Goal: Task Accomplishment & Management: Manage account settings

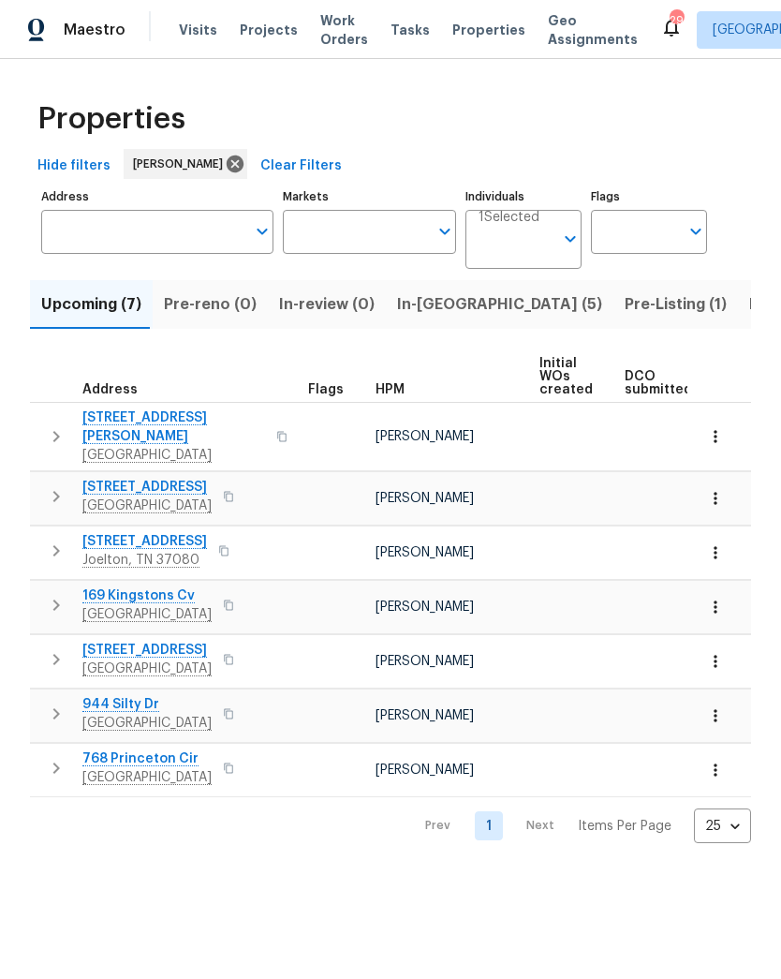
click at [625, 305] on span "Pre-Listing (1)" at bounding box center [676, 304] width 102 height 26
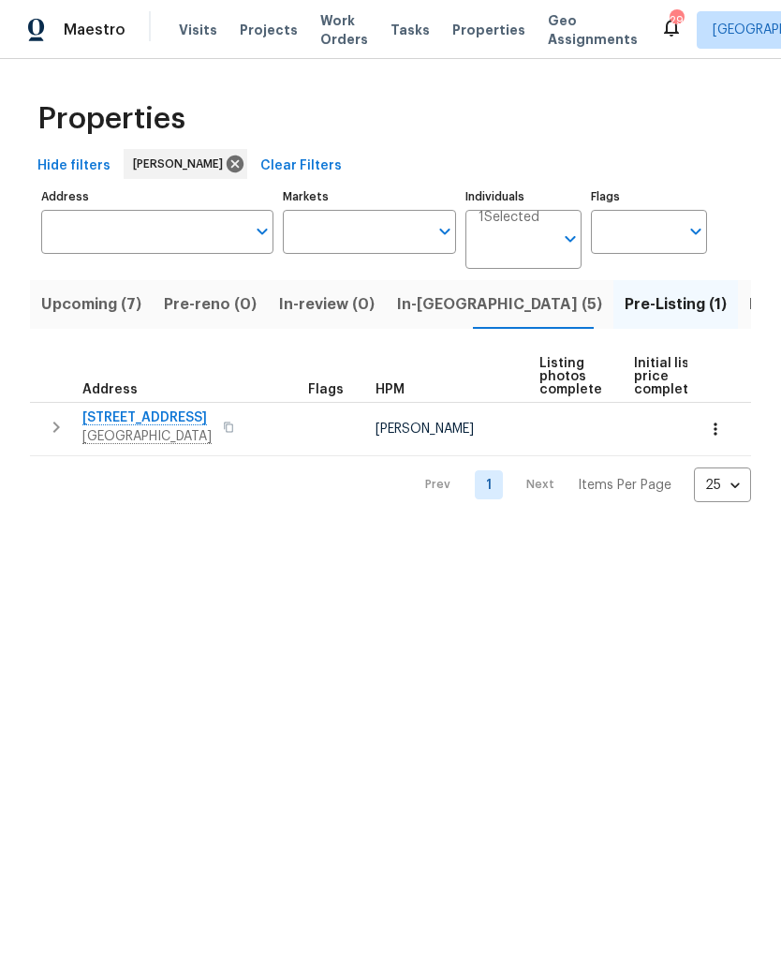
click at [749, 300] on span "Listed (24)" at bounding box center [790, 304] width 82 height 26
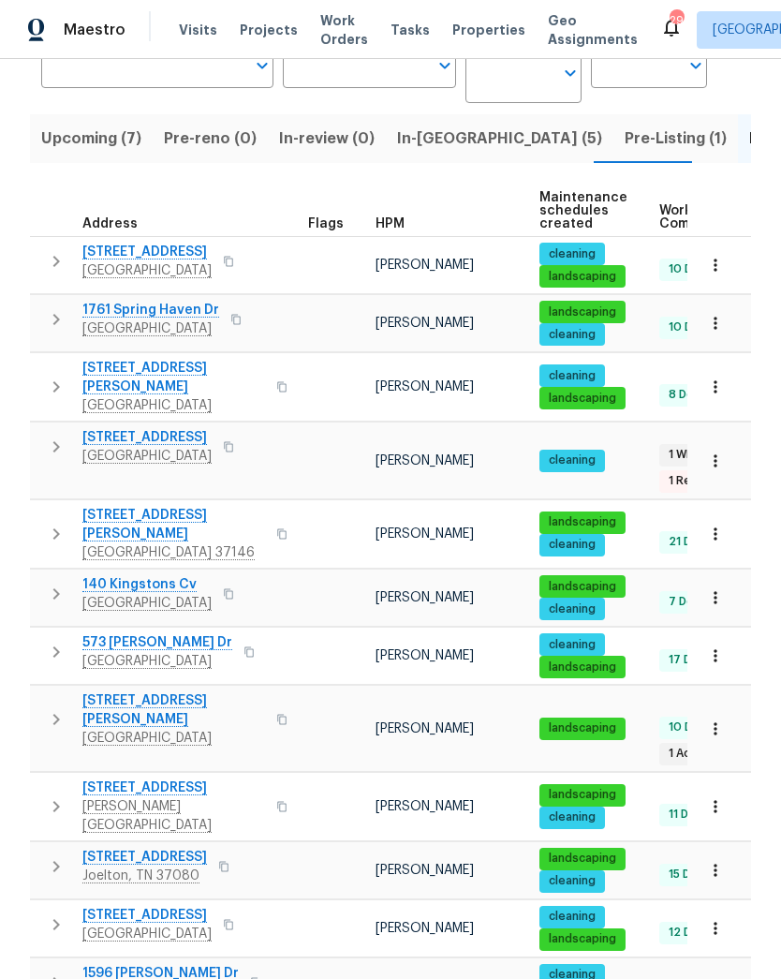
scroll to position [156, 0]
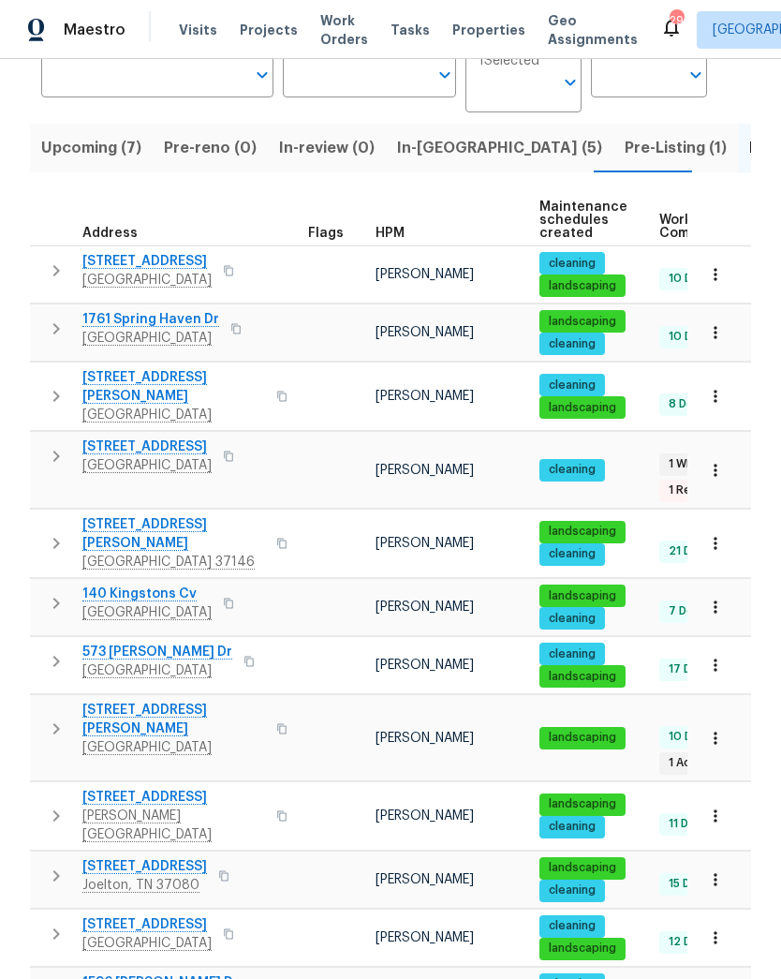
click at [150, 437] on span "109 Azalea Ct" at bounding box center [146, 446] width 129 height 19
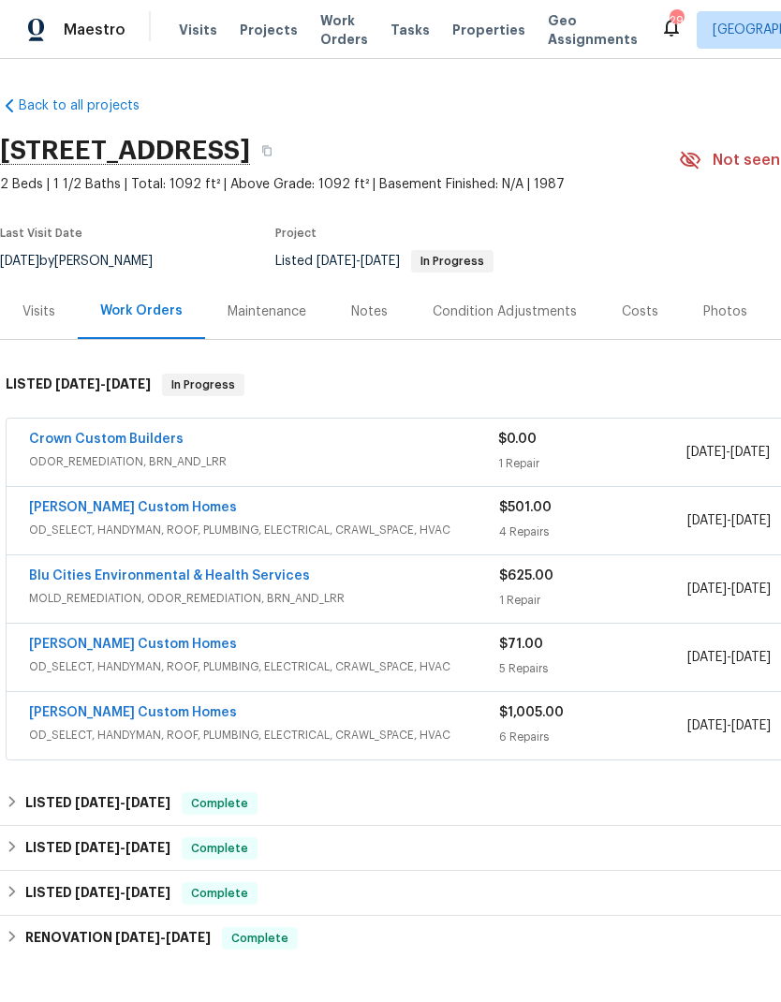
click at [351, 536] on span "OD_SELECT, HANDYMAN, ROOF, PLUMBING, ELECTRICAL, CRAWL_SPACE, HVAC" at bounding box center [264, 530] width 470 height 19
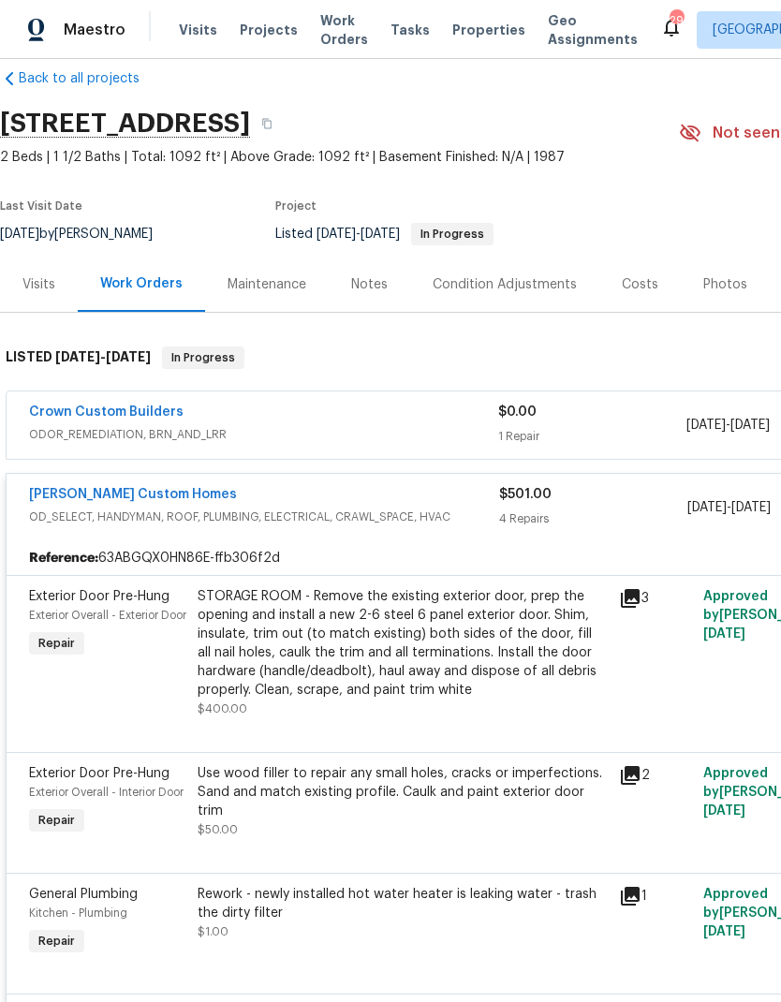
scroll to position [27, 0]
click at [425, 635] on div "STORAGE ROOM - Remove the existing exterior door, prep the opening and install …" at bounding box center [403, 643] width 410 height 112
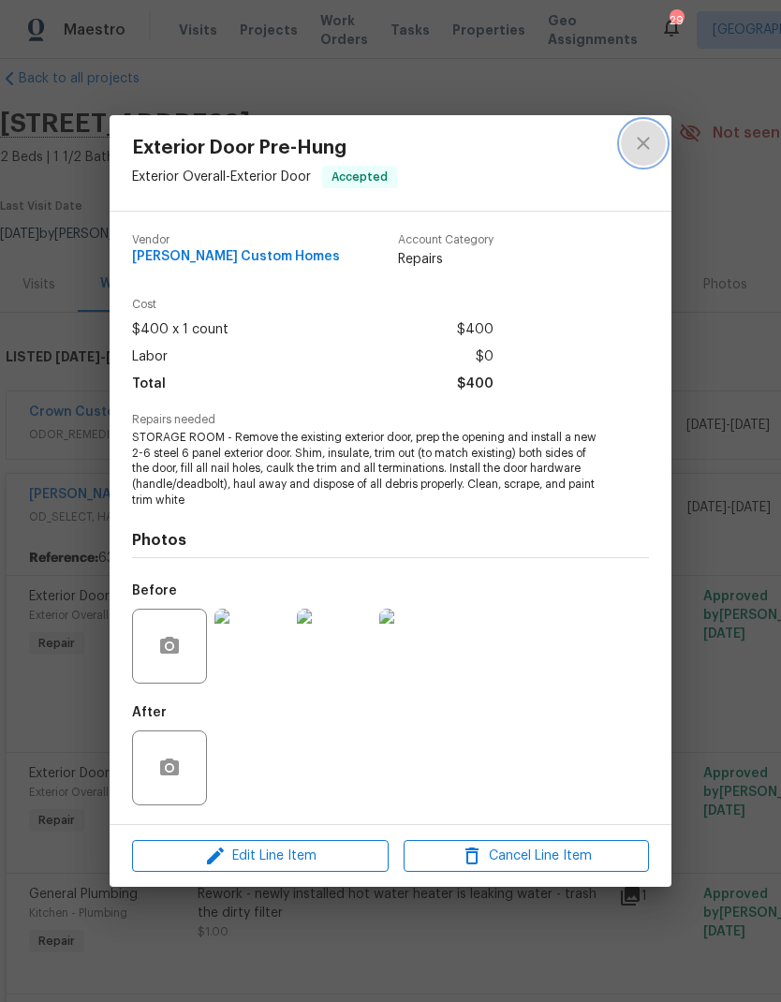
click at [650, 142] on icon "close" at bounding box center [643, 143] width 22 height 22
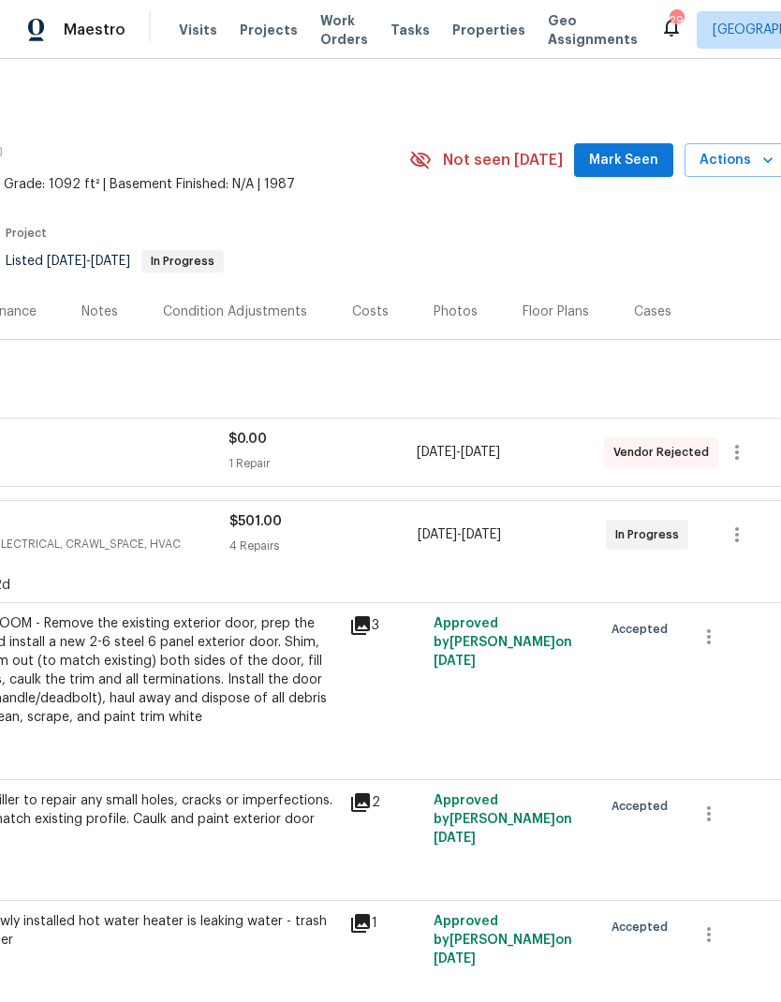
scroll to position [0, 270]
click at [363, 307] on div "Costs" at bounding box center [370, 312] width 37 height 19
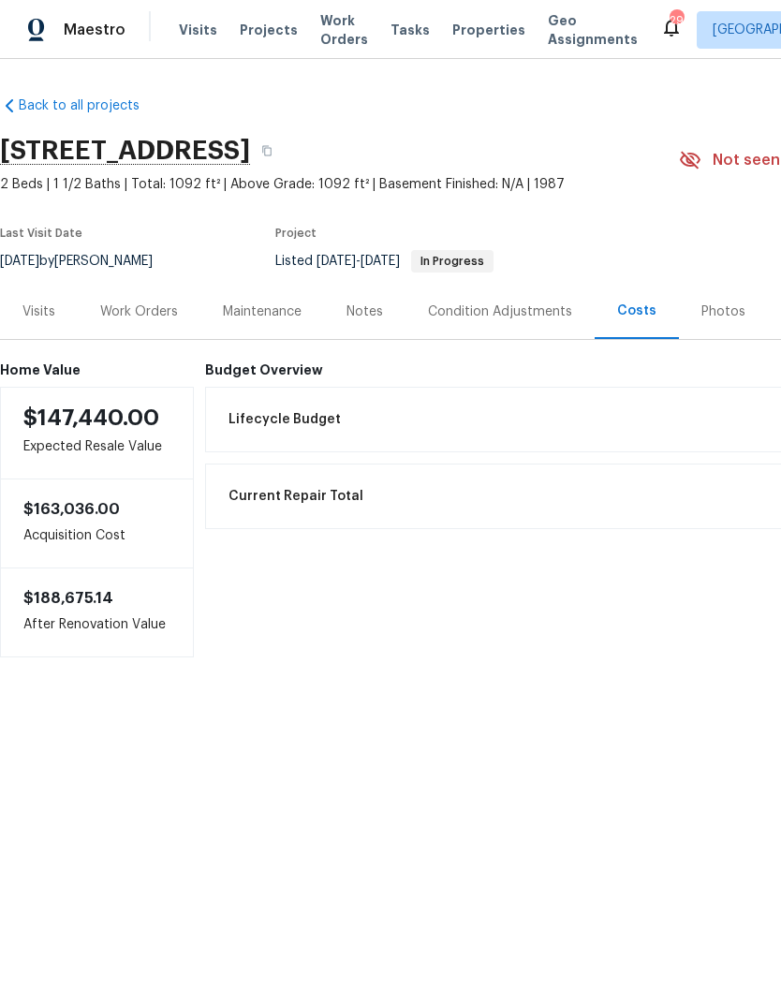
click at [370, 332] on div "Notes" at bounding box center [365, 311] width 82 height 55
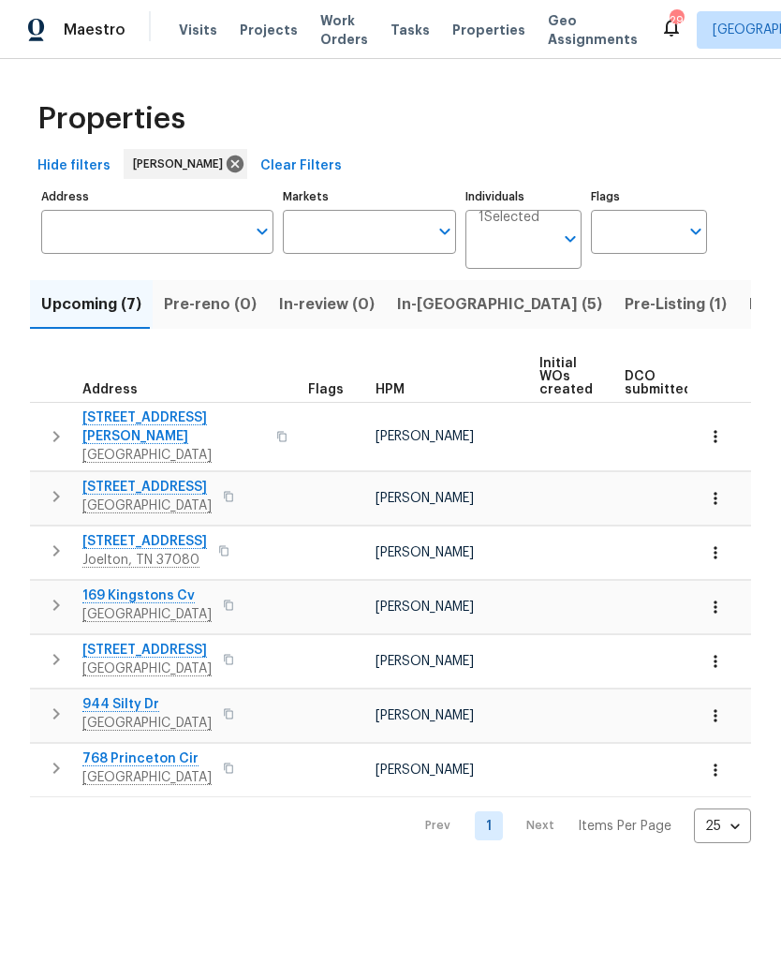
click at [738, 285] on button "Listed (24)" at bounding box center [790, 304] width 104 height 49
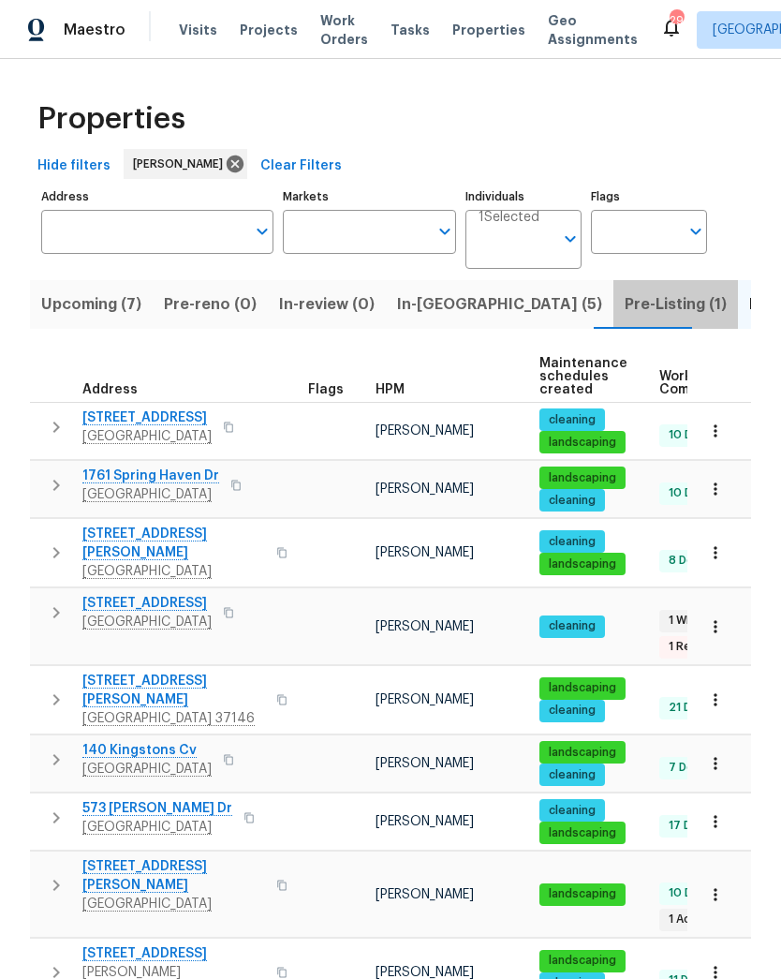
click at [625, 296] on span "Pre-Listing (1)" at bounding box center [676, 304] width 102 height 26
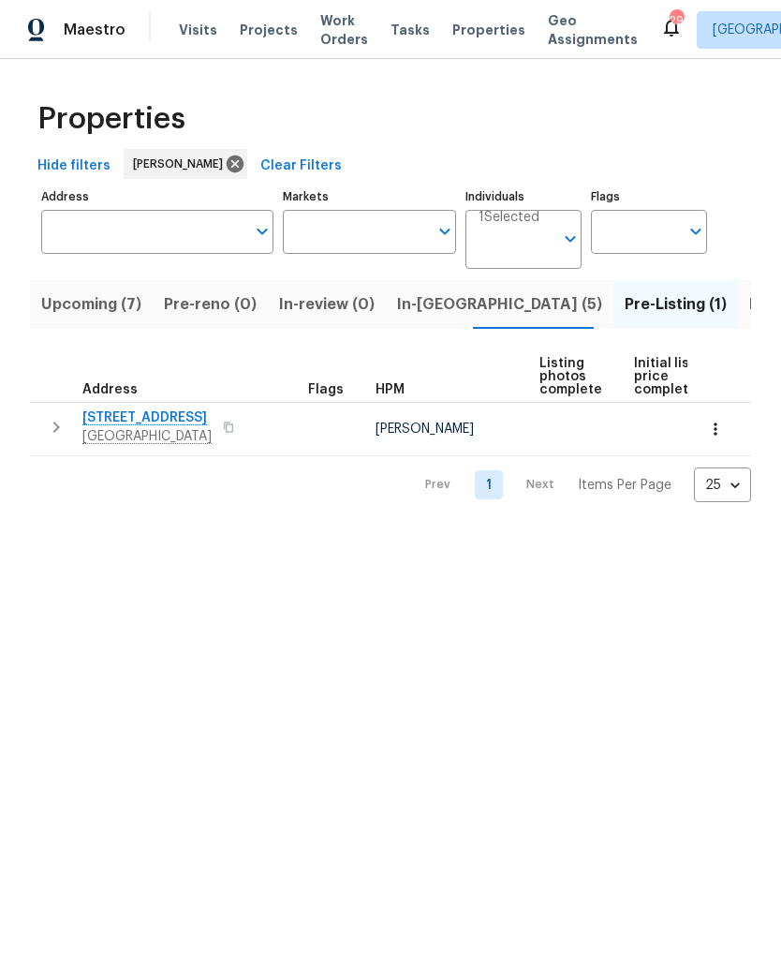
click at [120, 426] on span "[STREET_ADDRESS]" at bounding box center [146, 417] width 129 height 19
click at [428, 302] on span "In-[GEOGRAPHIC_DATA] (5)" at bounding box center [499, 304] width 205 height 26
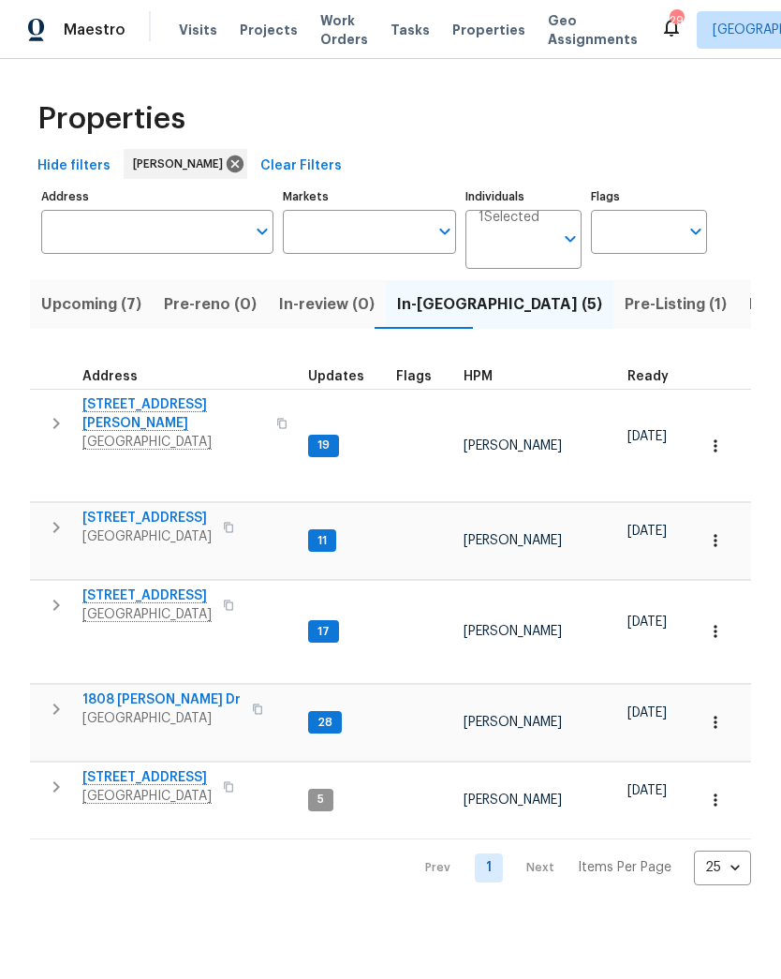
click at [156, 433] on span "[GEOGRAPHIC_DATA]" at bounding box center [173, 442] width 183 height 19
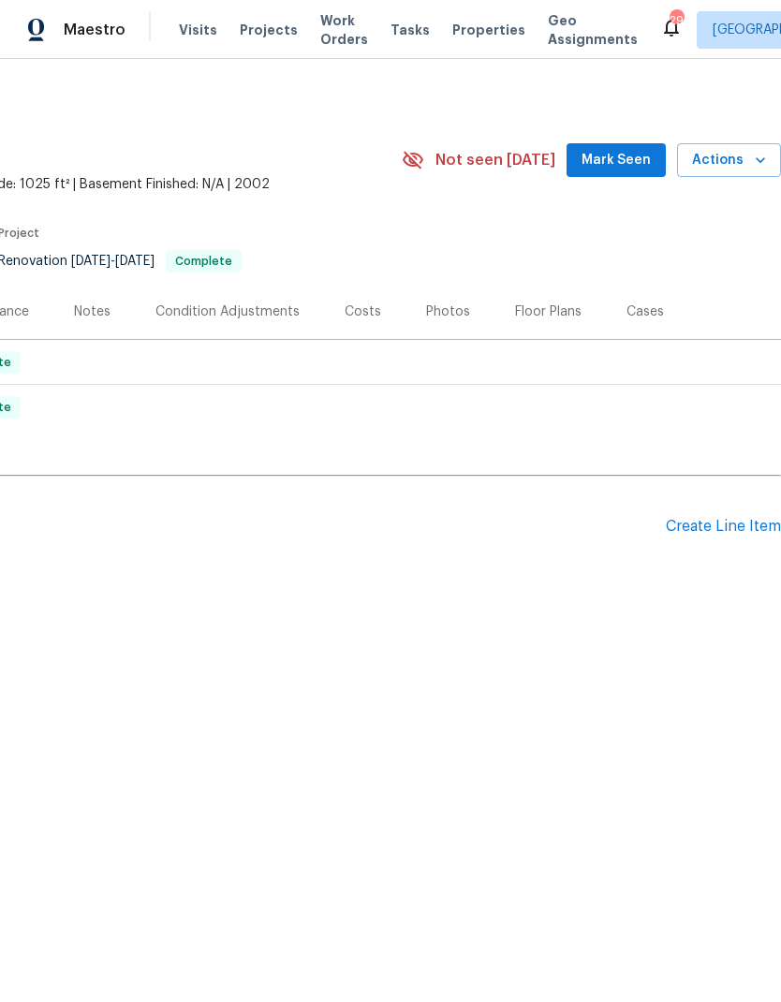
scroll to position [0, 277]
click at [437, 319] on div "Photos" at bounding box center [448, 312] width 44 height 19
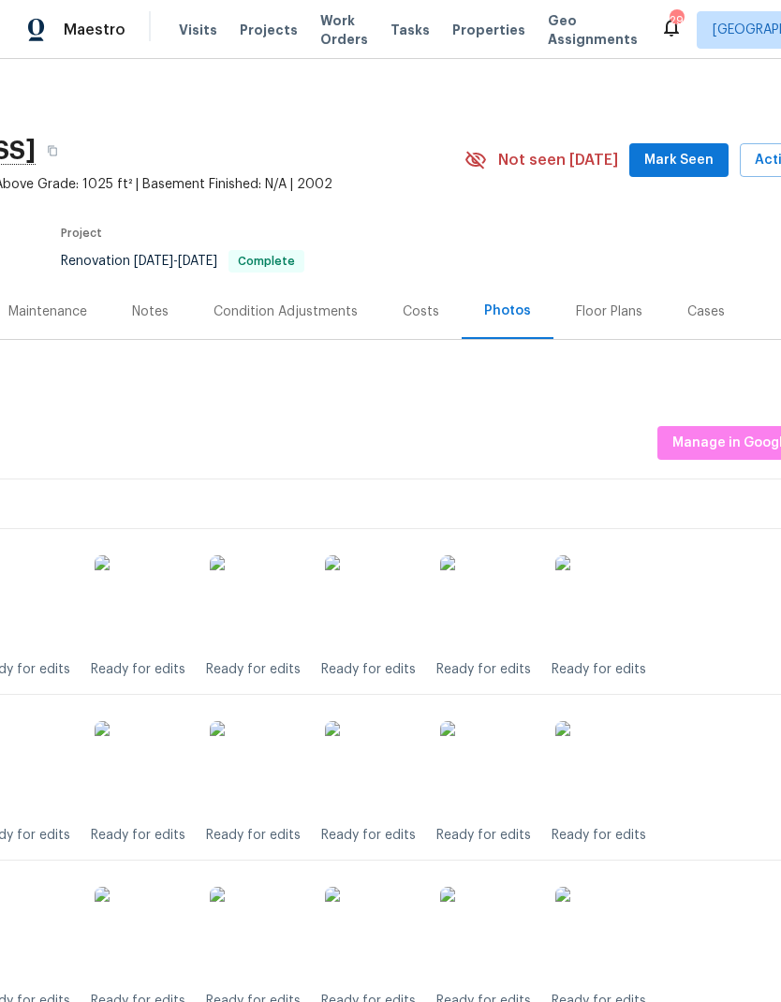
scroll to position [0, 215]
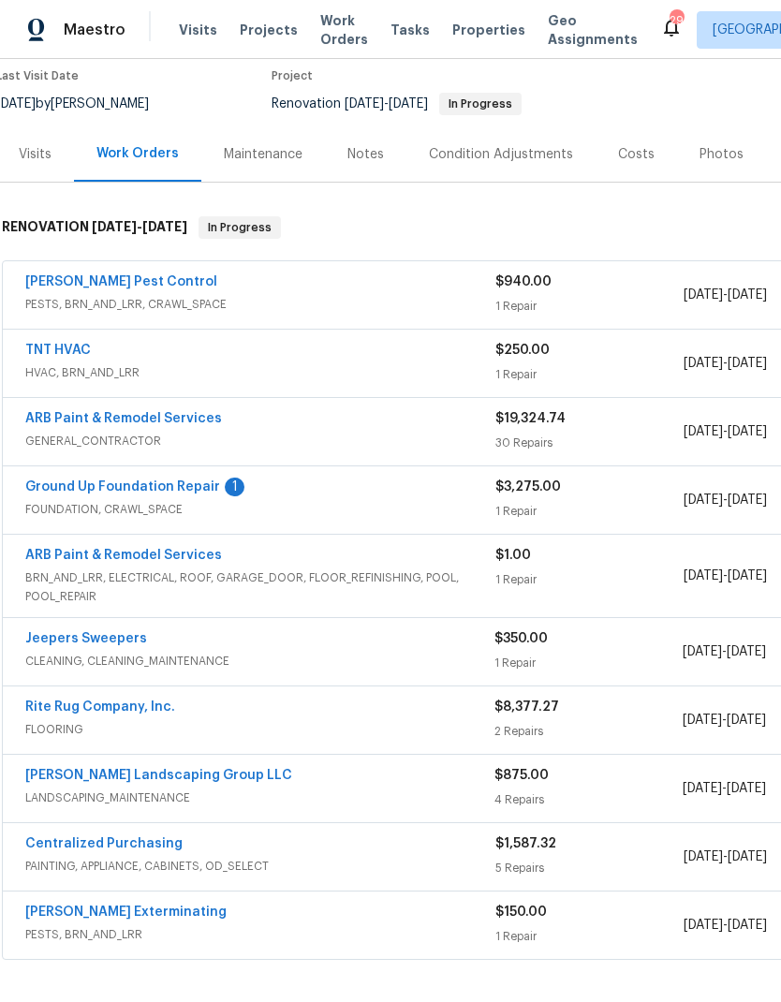
scroll to position [159, 3]
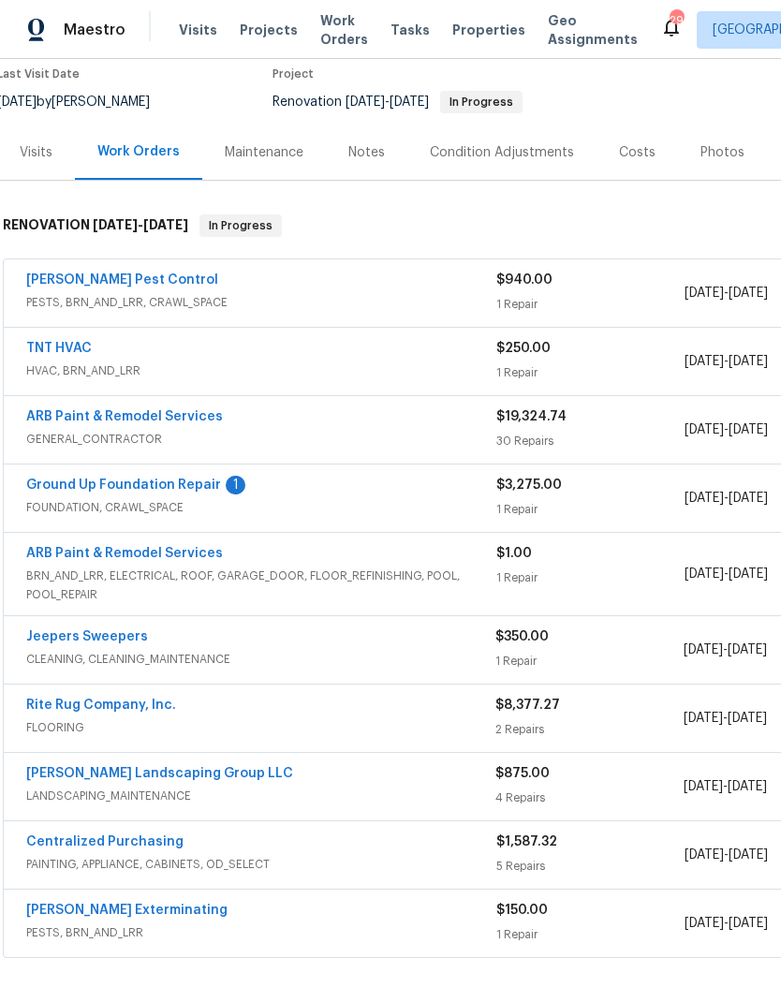
click at [178, 491] on link "Ground Up Foundation Repair" at bounding box center [123, 485] width 195 height 13
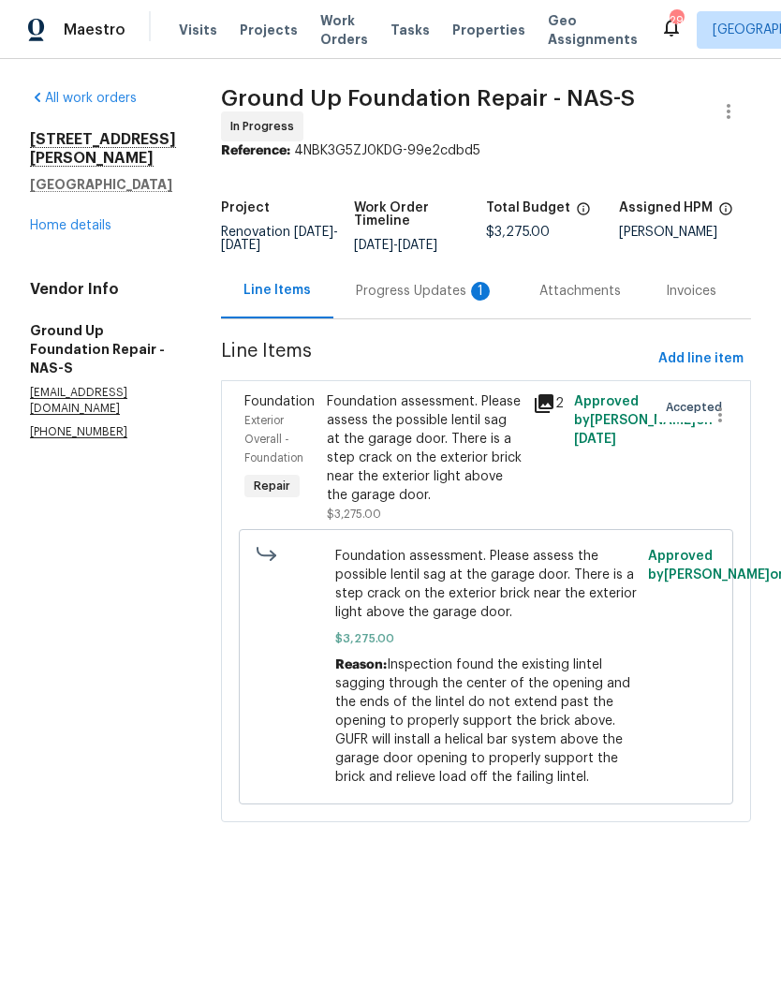
click at [430, 295] on div "Progress Updates 1" at bounding box center [425, 290] width 184 height 55
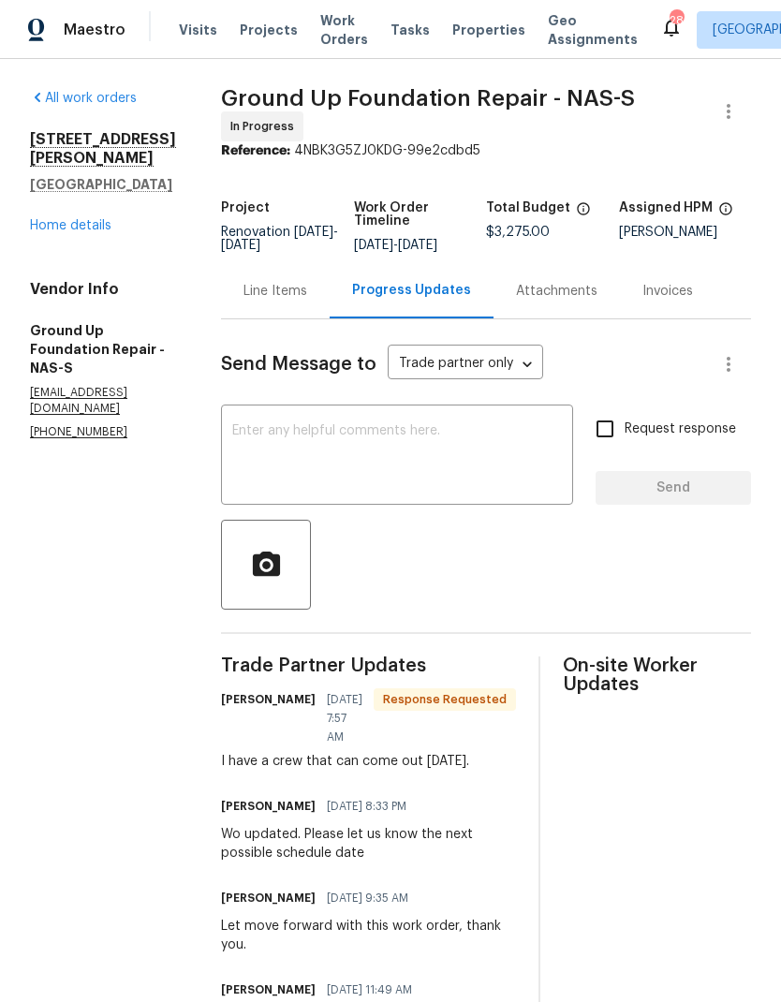
click at [83, 186] on div "[STREET_ADDRESS][PERSON_NAME] Home details" at bounding box center [103, 182] width 146 height 105
click at [93, 219] on link "Home details" at bounding box center [71, 225] width 82 height 13
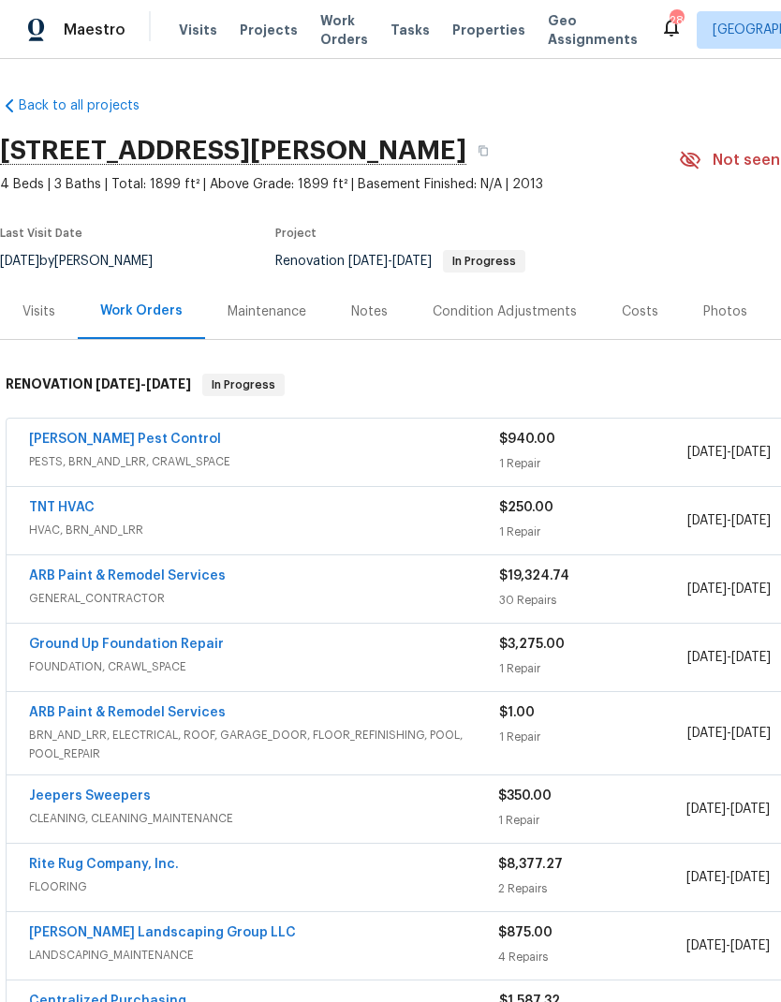
click at [65, 503] on link "TNT HVAC" at bounding box center [62, 507] width 66 height 13
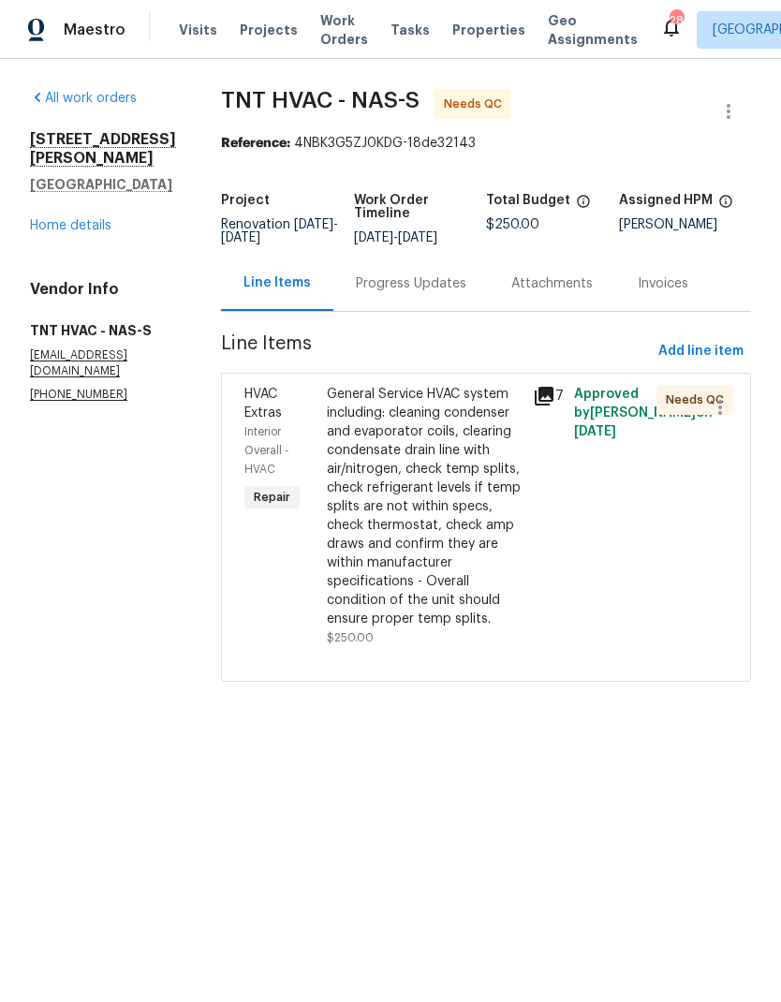
click at [419, 282] on div "Progress Updates" at bounding box center [411, 283] width 111 height 19
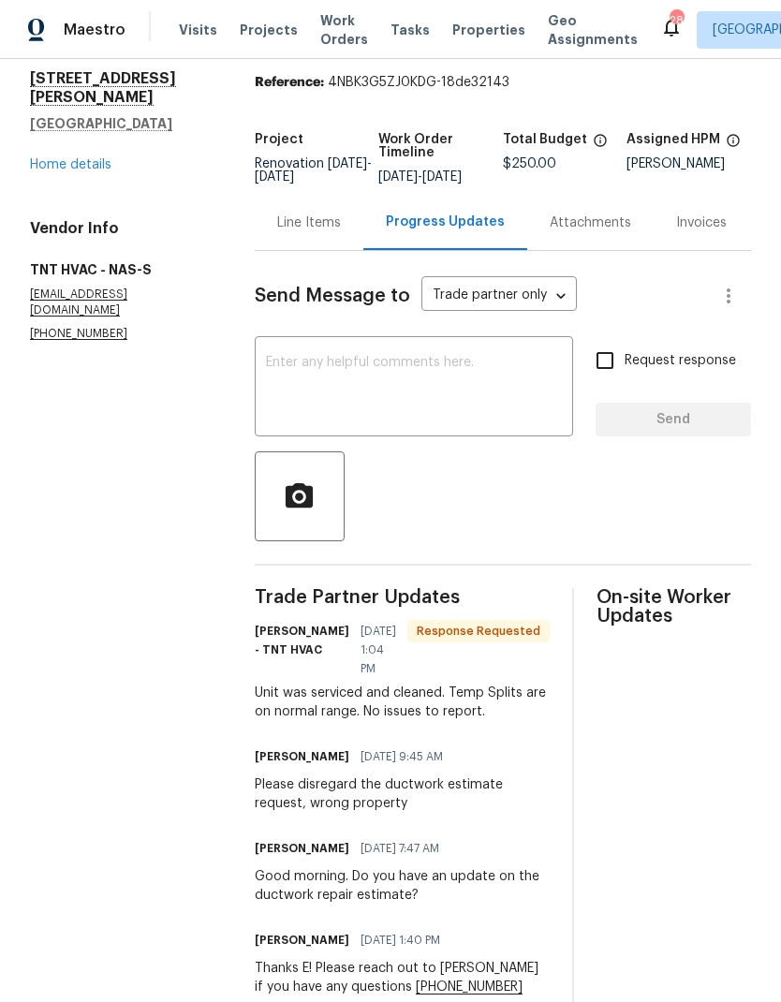
scroll to position [13, 0]
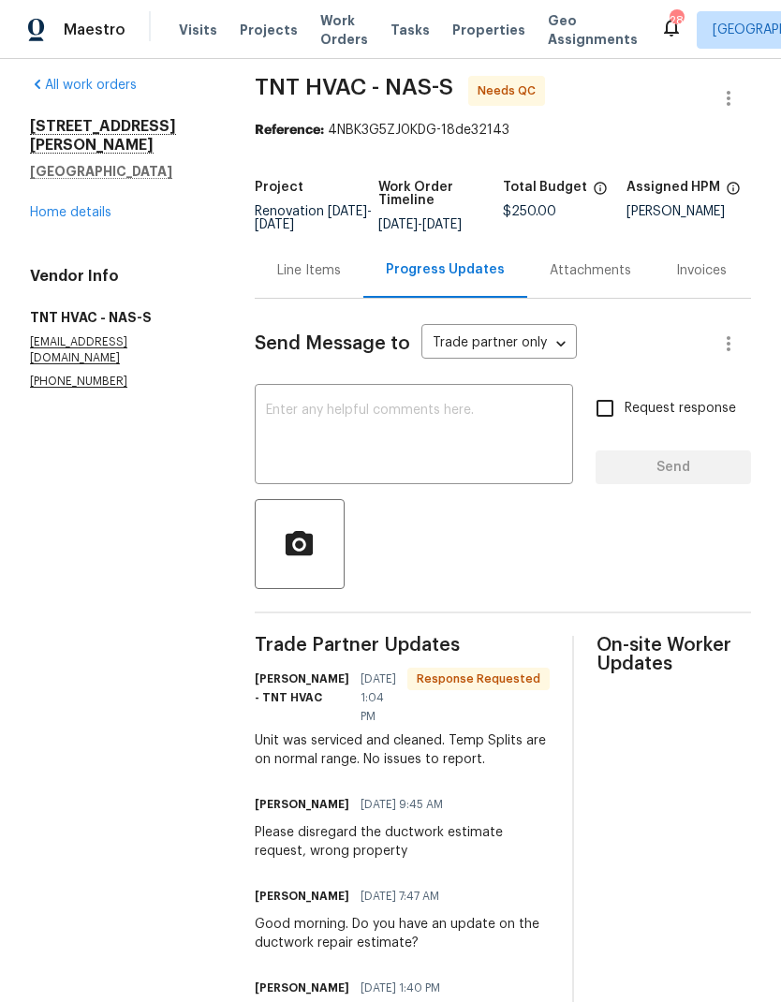
click at [321, 280] on div "Line Items" at bounding box center [309, 270] width 64 height 19
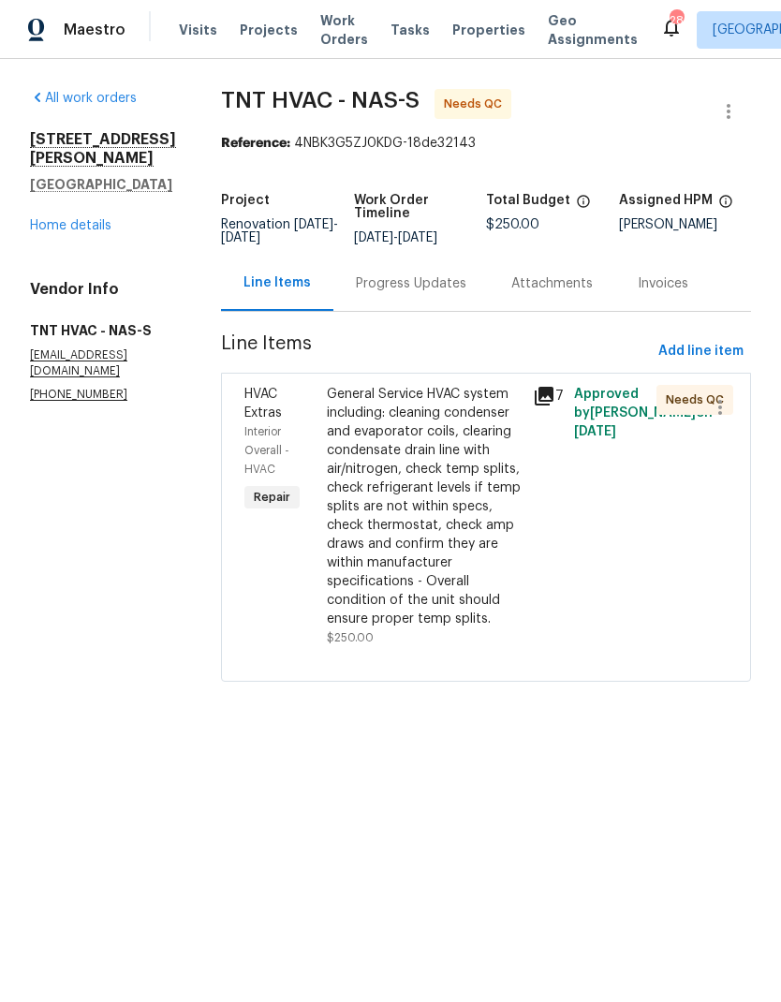
click at [684, 404] on span "Needs QC" at bounding box center [699, 400] width 66 height 19
click at [698, 409] on button "button" at bounding box center [720, 407] width 45 height 45
click at [642, 500] on div at bounding box center [390, 501] width 781 height 1002
click at [388, 428] on div "General Service HVAC system including: cleaning condenser and evaporator coils,…" at bounding box center [424, 507] width 195 height 244
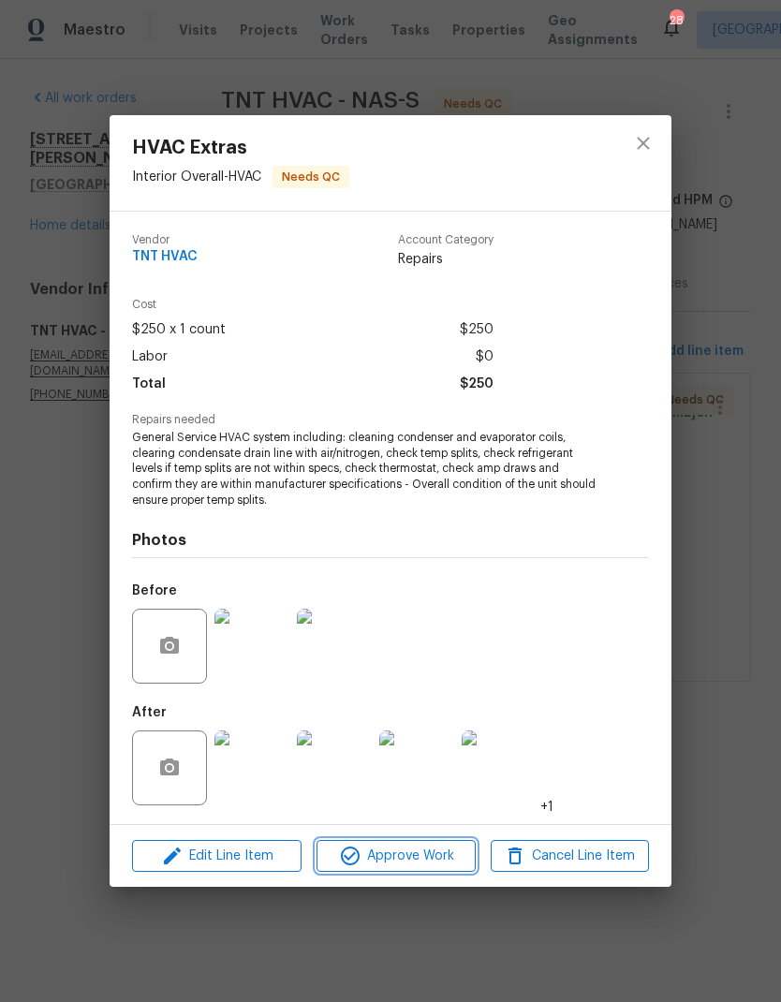
click at [410, 860] on span "Approve Work" at bounding box center [395, 856] width 147 height 23
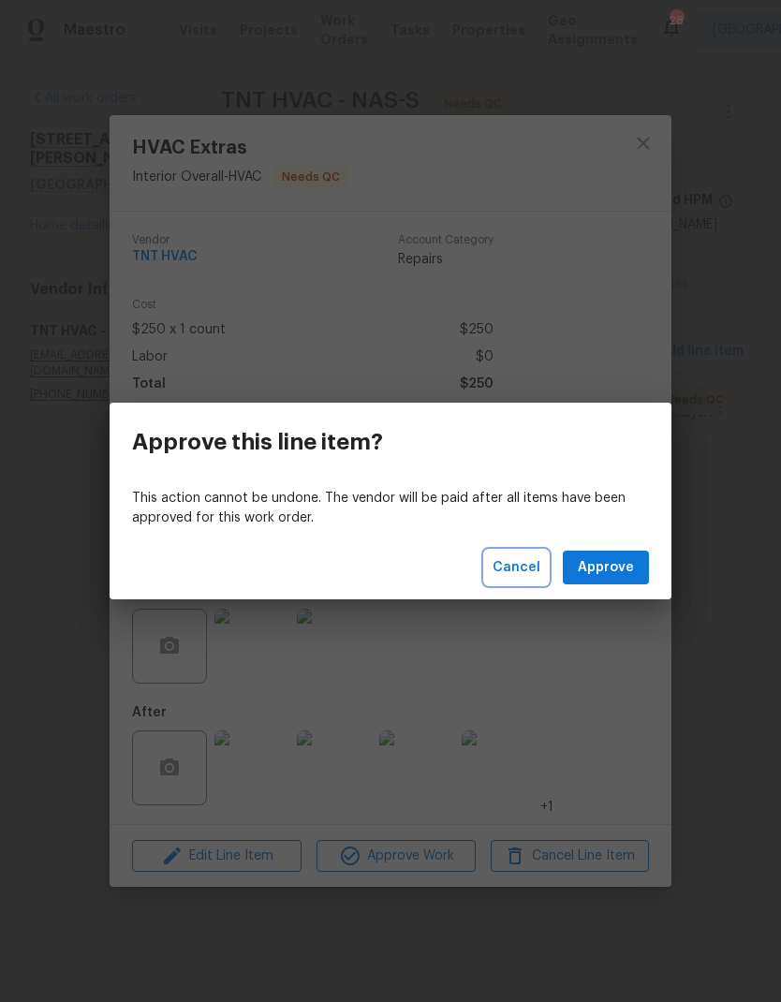
click at [521, 566] on span "Cancel" at bounding box center [517, 567] width 48 height 23
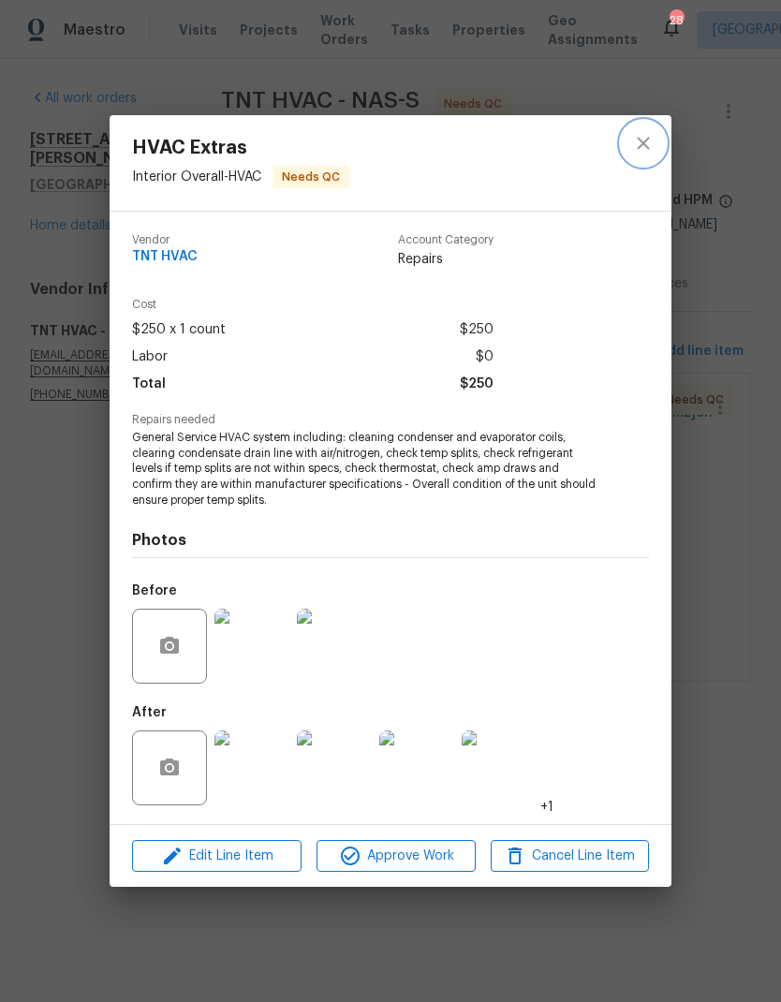
click at [647, 159] on button "close" at bounding box center [643, 143] width 45 height 45
